Goal: Find specific page/section: Find specific page/section

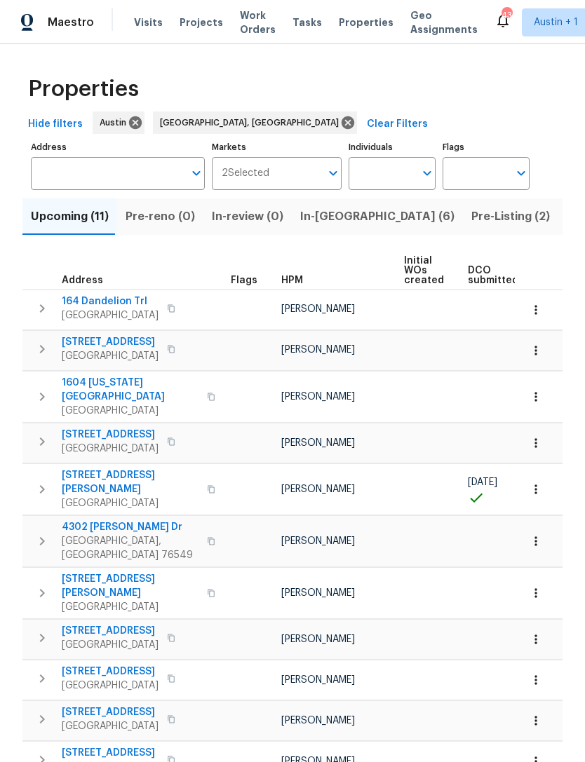
click at [327, 215] on span "In-reno (6)" at bounding box center [377, 217] width 154 height 20
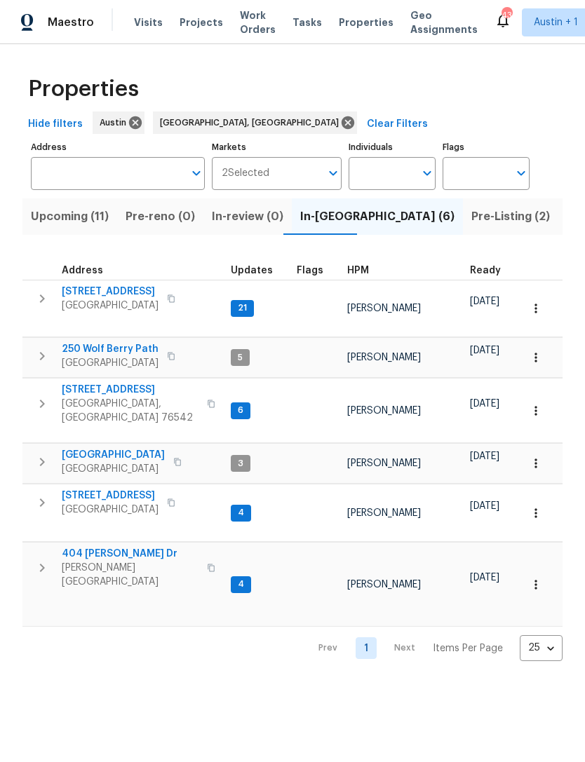
click at [95, 547] on span "404 Stewart Dr" at bounding box center [130, 554] width 137 height 14
click at [88, 294] on span "[STREET_ADDRESS]" at bounding box center [110, 292] width 97 height 14
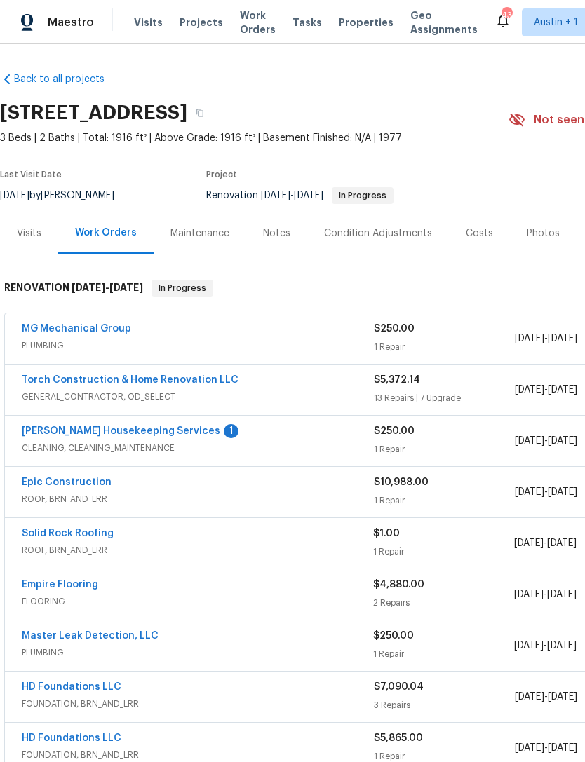
click at [89, 380] on link "Torch Construction & Home Renovation LLC" at bounding box center [130, 380] width 217 height 10
click at [65, 376] on link "Torch Construction & Home Renovation LLC" at bounding box center [130, 380] width 217 height 10
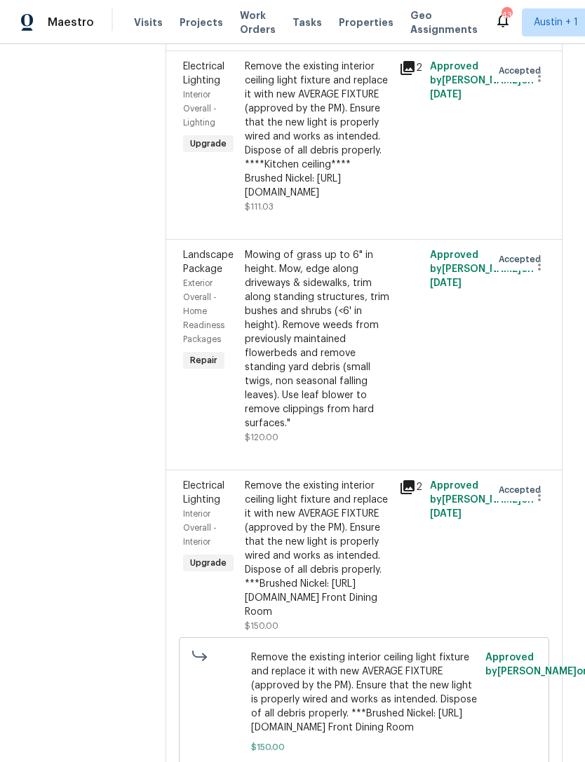
scroll to position [2682, 0]
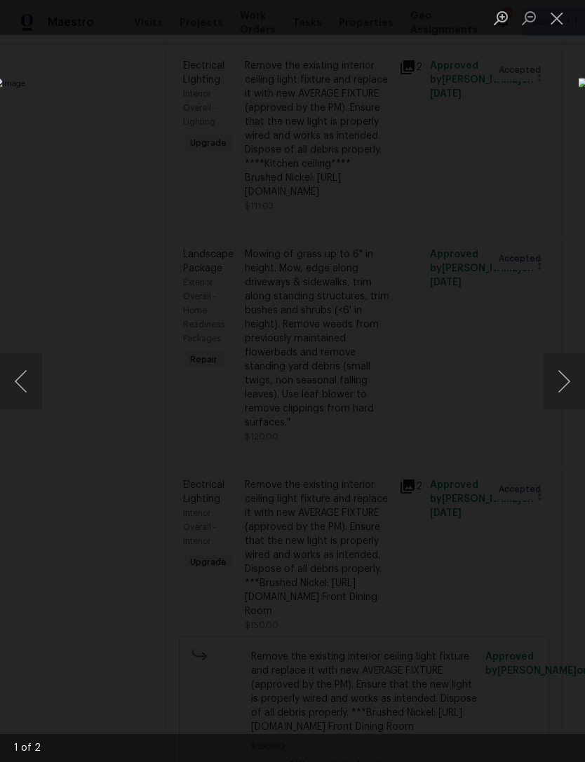
click at [567, 380] on button "Next image" at bounding box center [563, 381] width 42 height 56
click at [32, 127] on div "Lightbox" at bounding box center [292, 381] width 585 height 762
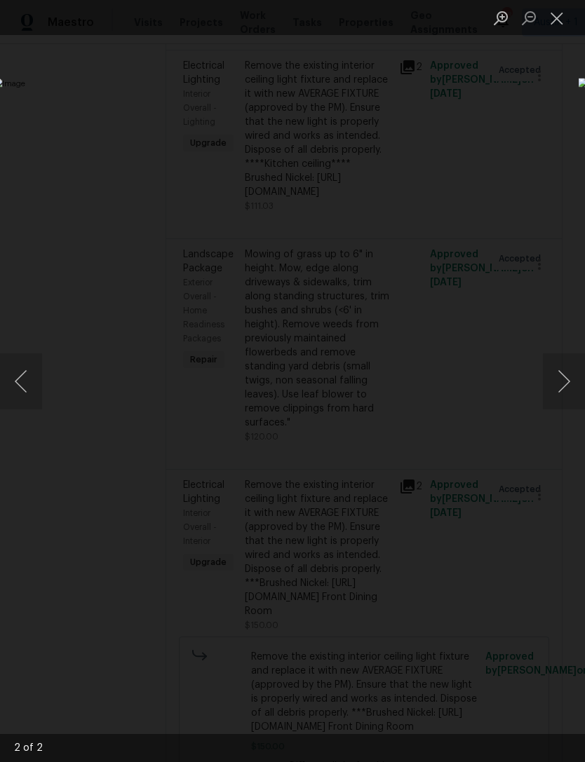
click at [46, 123] on div "Lightbox" at bounding box center [292, 381] width 585 height 762
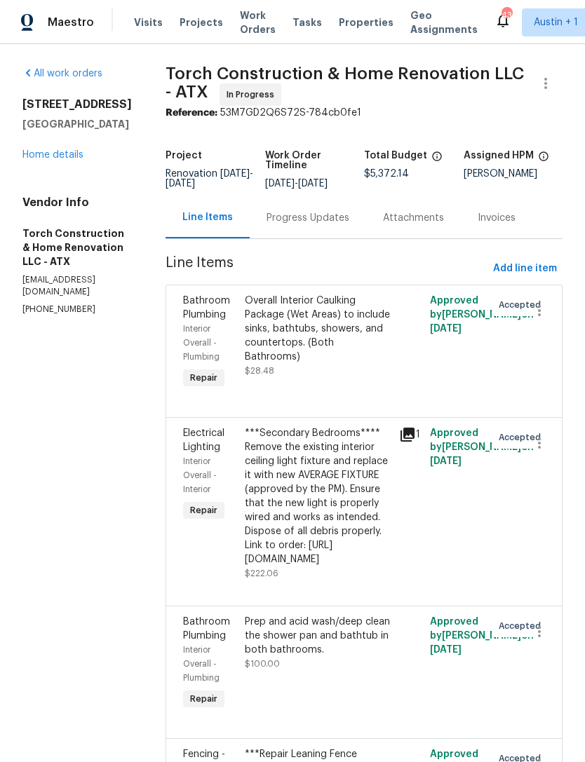
scroll to position [0, 0]
click at [357, 22] on span "Properties" at bounding box center [366, 22] width 55 height 14
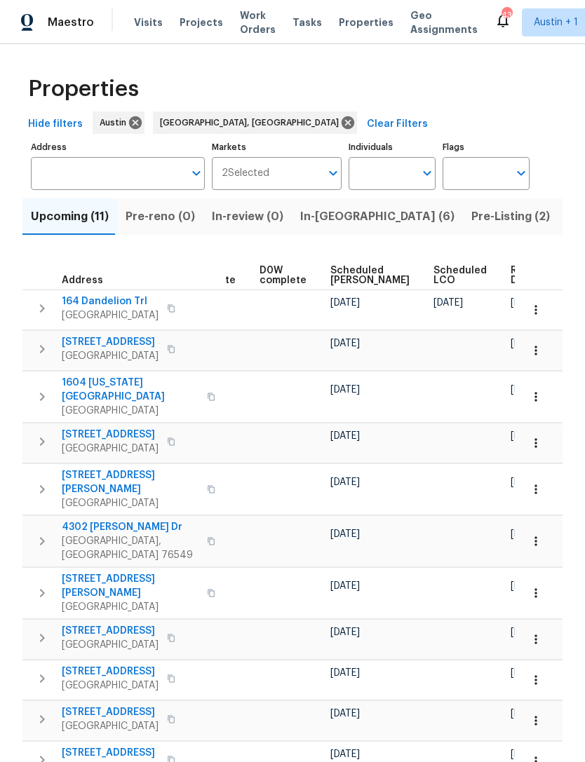
scroll to position [0, 353]
click at [347, 280] on span "Scheduled COE" at bounding box center [370, 276] width 79 height 20
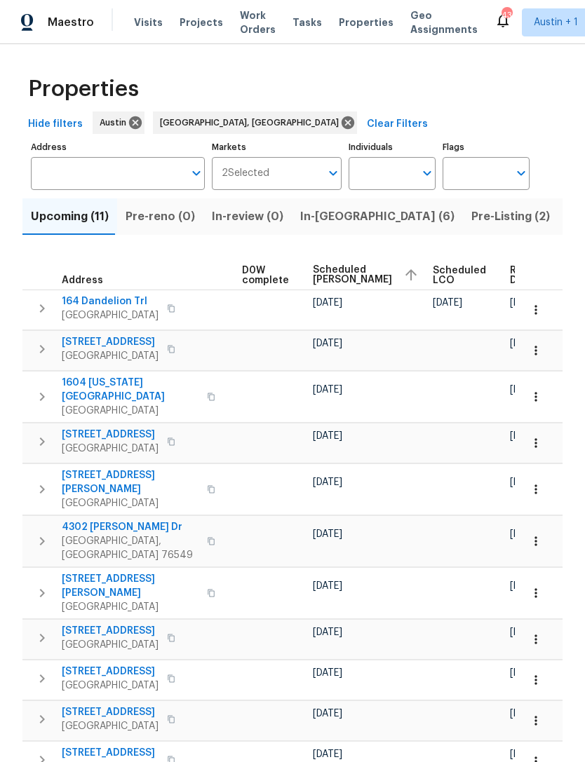
scroll to position [0, 369]
click at [308, 214] on span "In-reno (6)" at bounding box center [377, 217] width 154 height 20
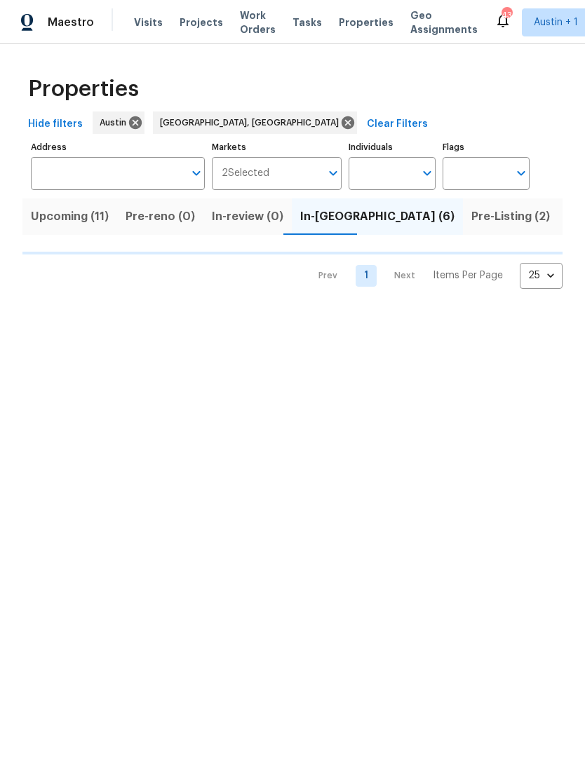
click at [463, 199] on button "Pre-Listing (2)" at bounding box center [510, 216] width 95 height 36
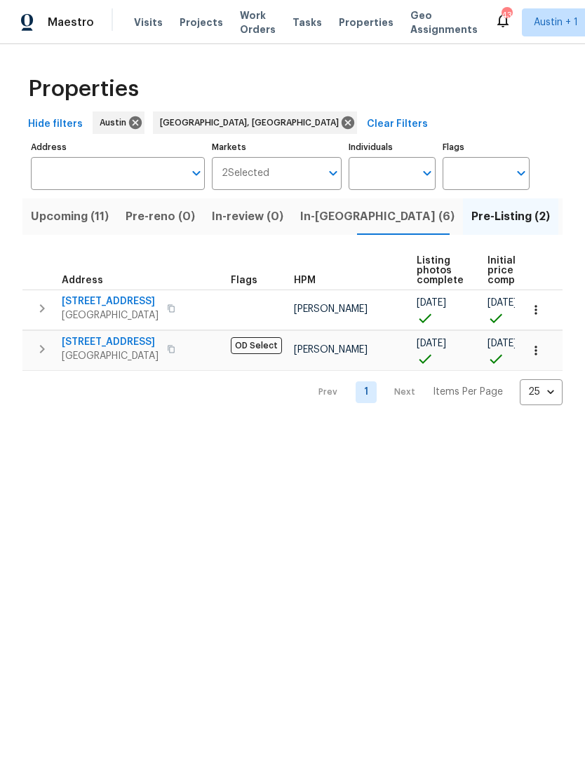
click at [307, 231] on button "In-reno (6)" at bounding box center [377, 216] width 171 height 36
